Goal: Information Seeking & Learning: Find specific fact

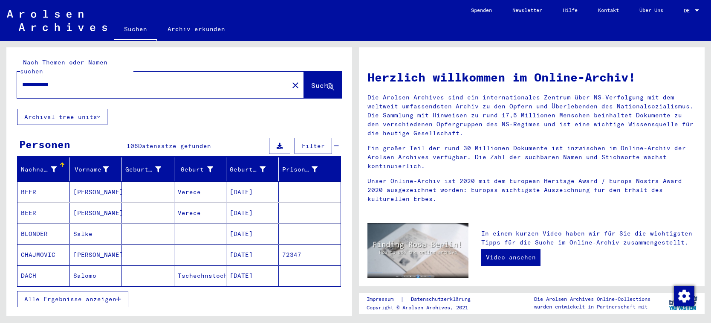
click at [37, 165] on div "Nachname" at bounding box center [39, 169] width 36 height 9
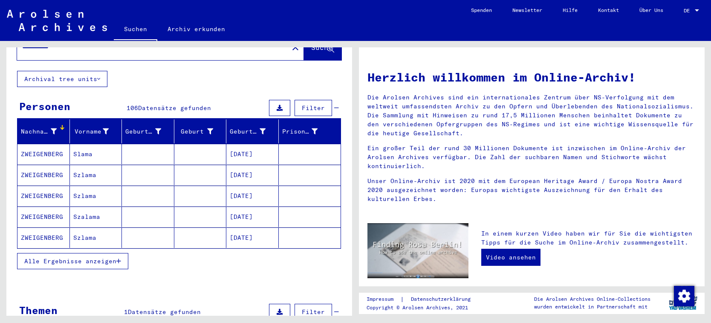
scroll to position [23, 0]
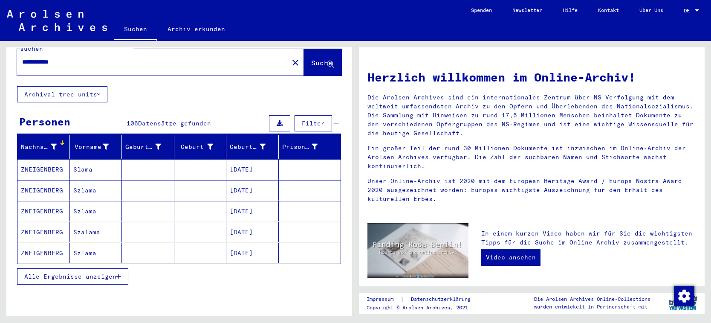
click at [81, 272] on span "Alle Ergebnisse anzeigen" at bounding box center [70, 276] width 92 height 8
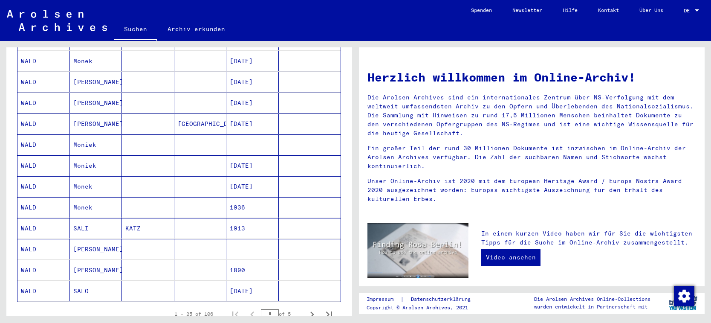
scroll to position [404, 0]
click at [46, 258] on mat-cell "WALD" at bounding box center [43, 268] width 52 height 20
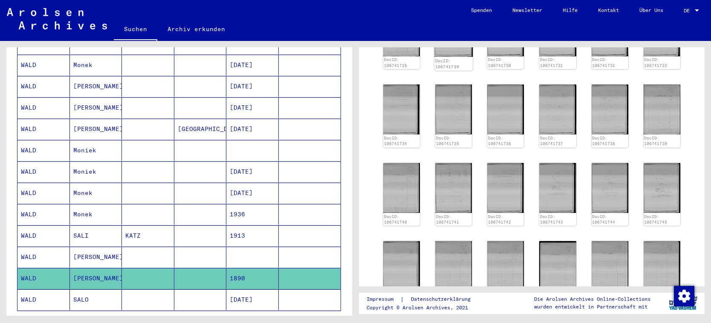
scroll to position [149, 0]
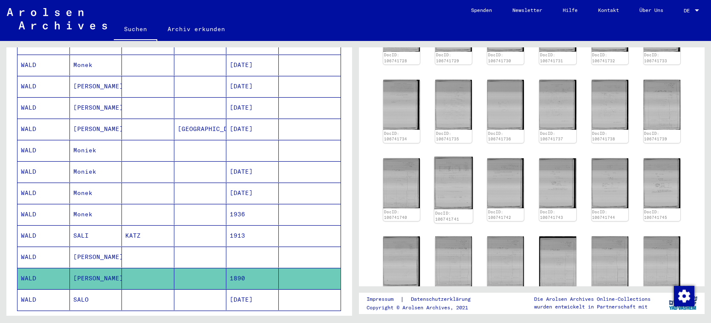
click at [456, 183] on img at bounding box center [453, 182] width 38 height 52
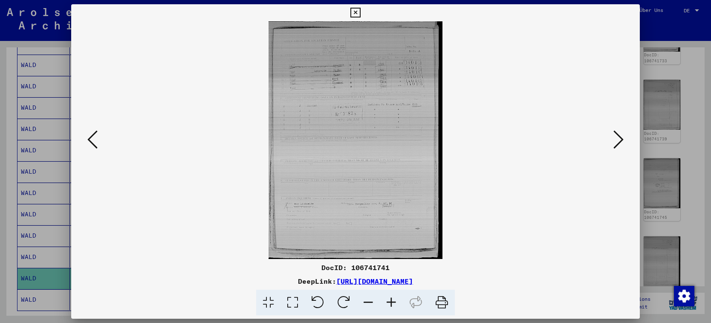
click at [360, 11] on icon at bounding box center [355, 13] width 10 height 10
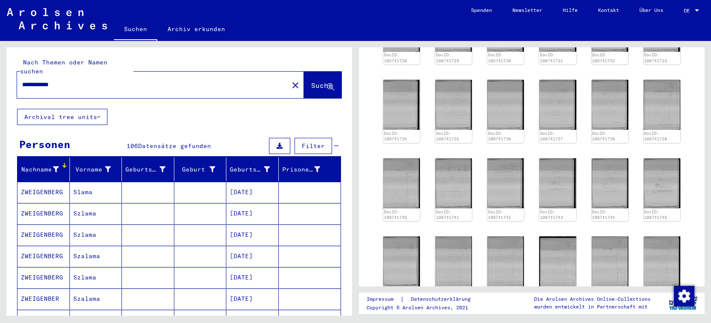
scroll to position [0, 0]
click at [37, 80] on input "**********" at bounding box center [152, 84] width 261 height 9
type input "**********"
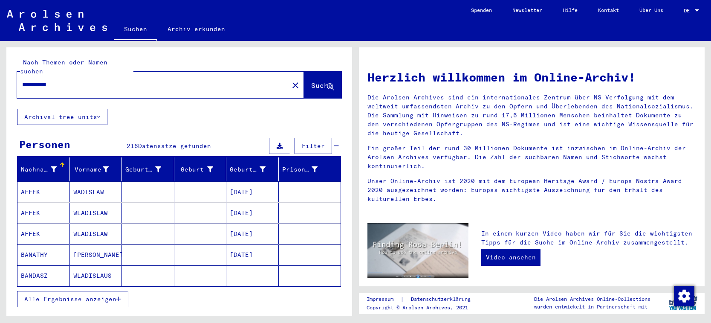
click at [23, 165] on div "Nachname" at bounding box center [39, 169] width 36 height 9
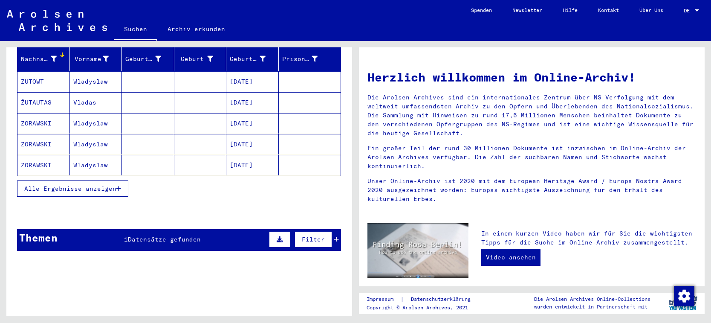
scroll to position [110, 0]
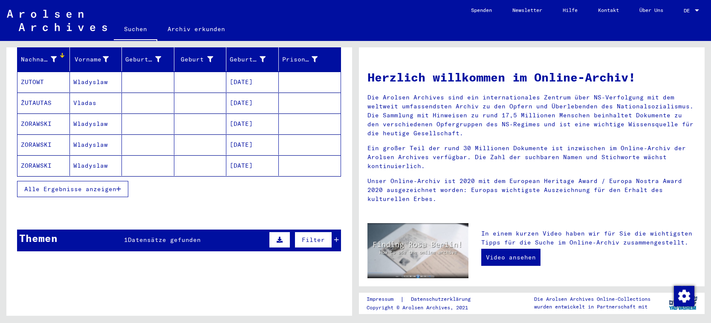
click at [54, 185] on span "Alle Ergebnisse anzeigen" at bounding box center [70, 189] width 92 height 8
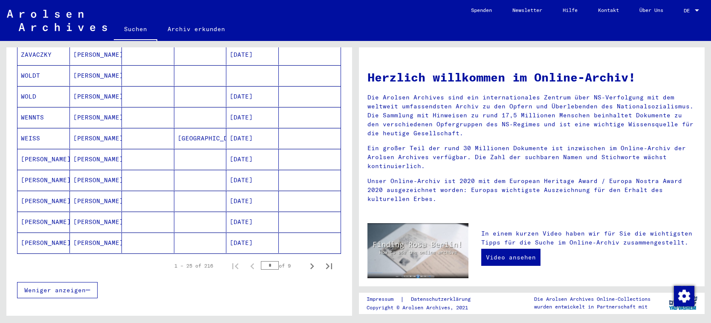
scroll to position [454, 0]
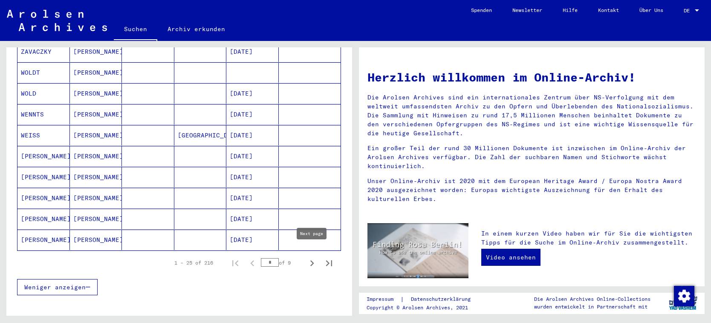
click at [313, 257] on icon "Next page" at bounding box center [312, 263] width 12 height 12
type input "*"
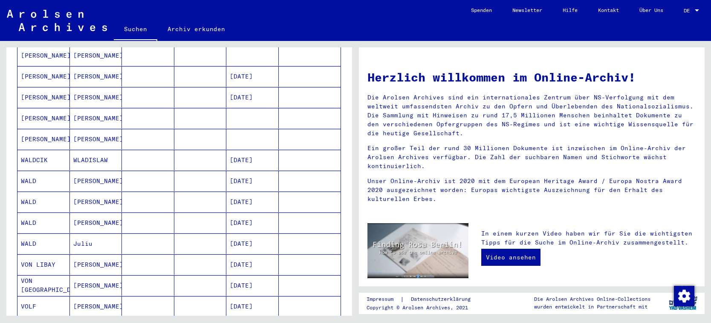
scroll to position [202, 0]
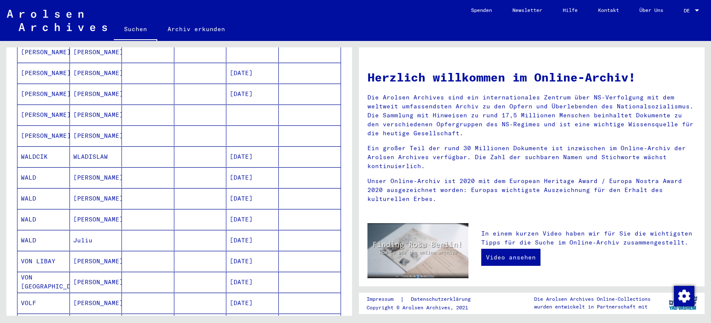
click at [39, 230] on mat-cell "WALD" at bounding box center [43, 240] width 52 height 20
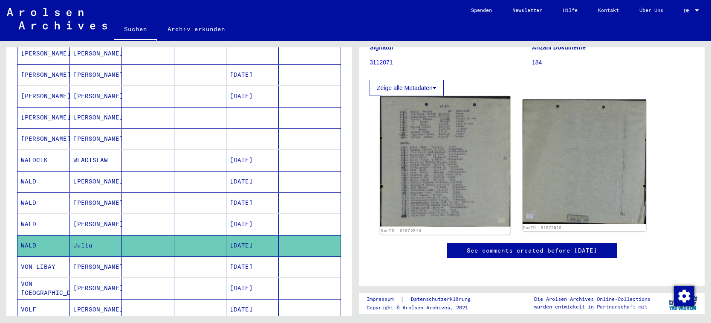
scroll to position [185, 0]
click at [446, 112] on img at bounding box center [445, 161] width 130 height 130
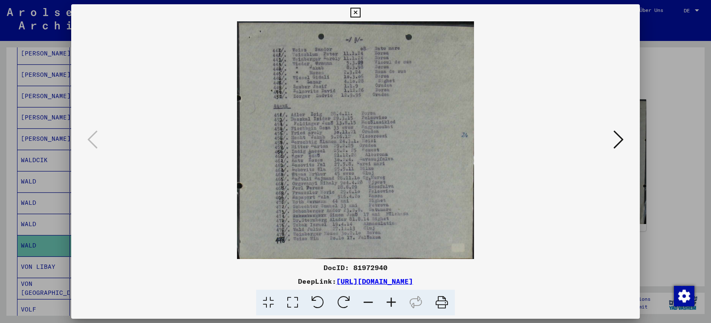
click at [360, 12] on icon at bounding box center [355, 13] width 10 height 10
